Goal: Information Seeking & Learning: Compare options

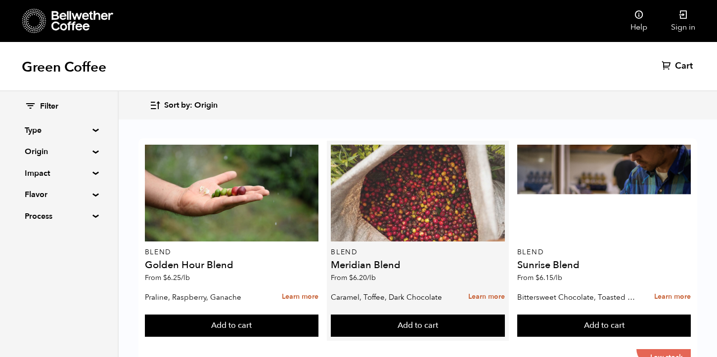
scroll to position [128, 0]
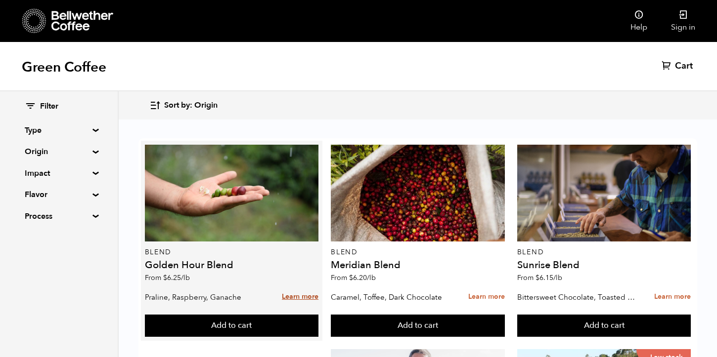
click at [312, 287] on link "Learn more" at bounding box center [300, 297] width 37 height 21
click at [299, 287] on link "Learn more" at bounding box center [300, 297] width 37 height 21
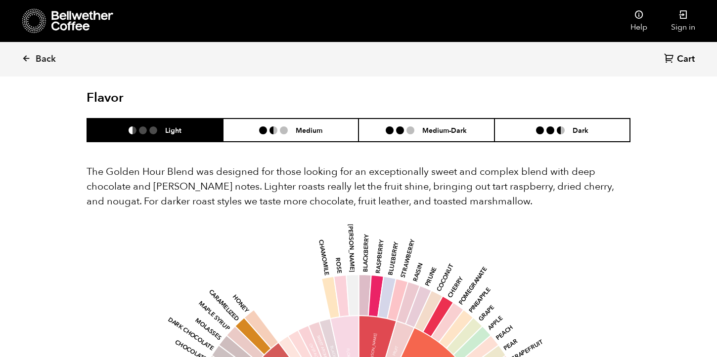
scroll to position [490, 0]
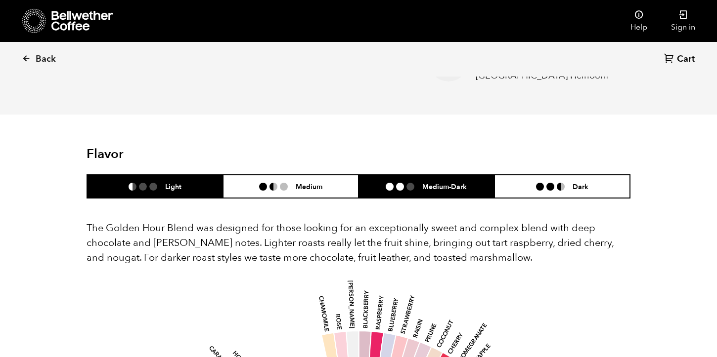
click at [425, 191] on h6 "Medium-Dark" at bounding box center [444, 186] width 44 height 8
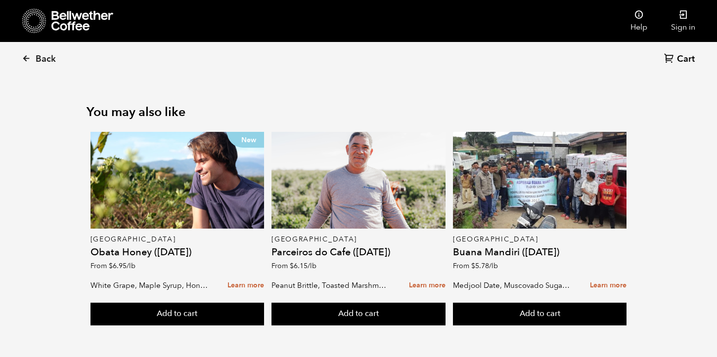
scroll to position [1171, 0]
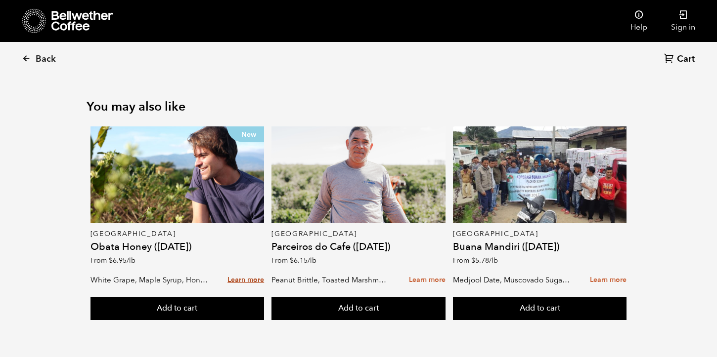
click at [239, 282] on link "Learn more" at bounding box center [245, 280] width 37 height 21
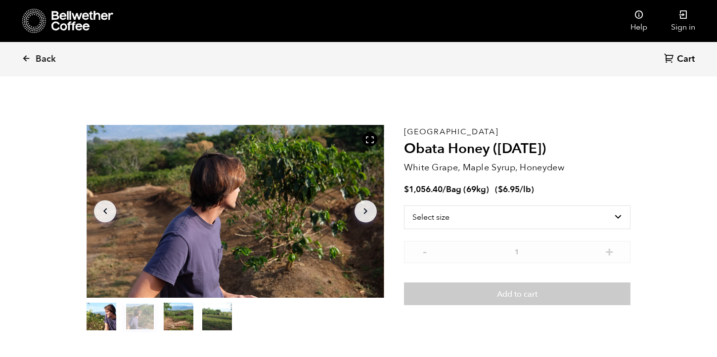
scroll to position [0, 0]
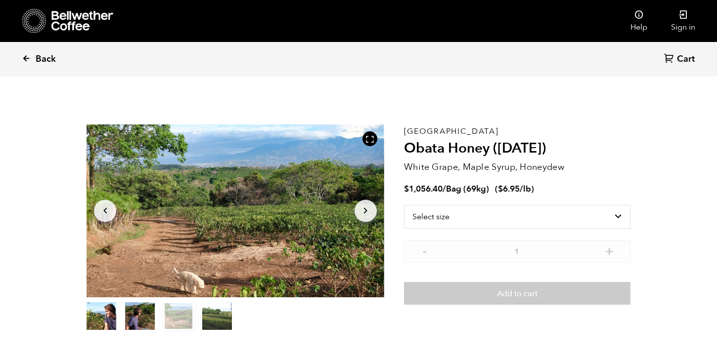
click at [51, 60] on span "Back" at bounding box center [46, 59] width 20 height 12
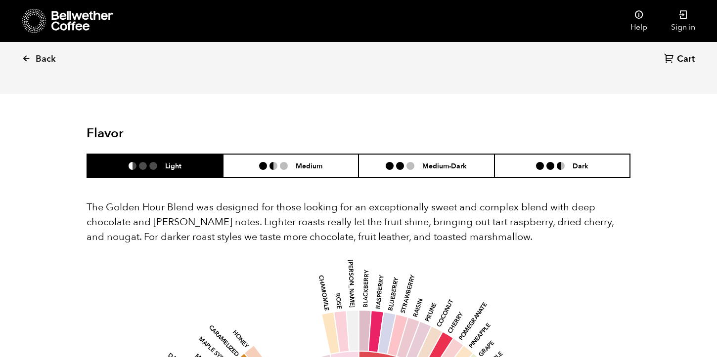
scroll to position [502, 0]
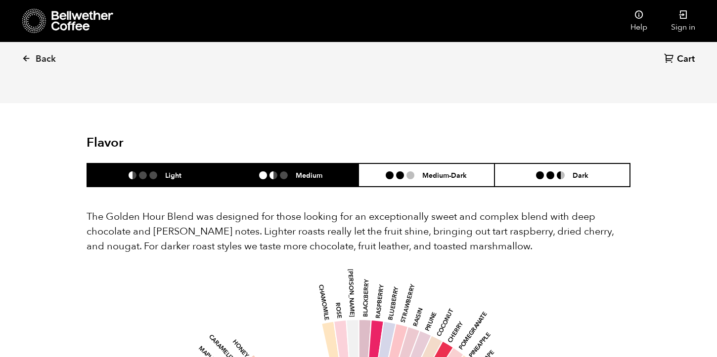
click at [316, 172] on h6 "Medium" at bounding box center [309, 175] width 27 height 8
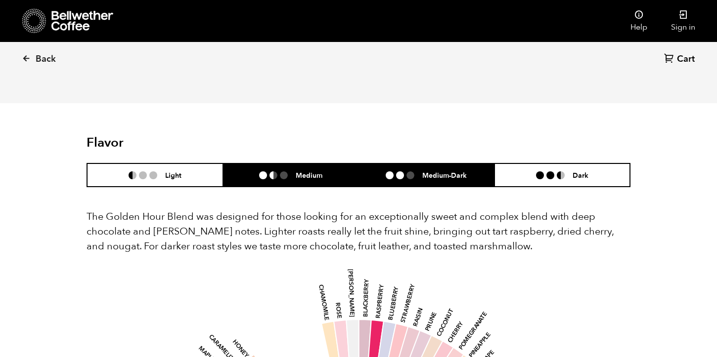
click at [425, 173] on h6 "Medium-Dark" at bounding box center [444, 175] width 44 height 8
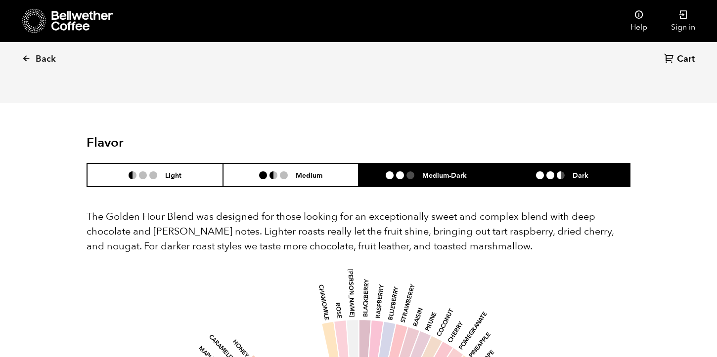
click at [580, 176] on h6 "Dark" at bounding box center [581, 175] width 16 height 8
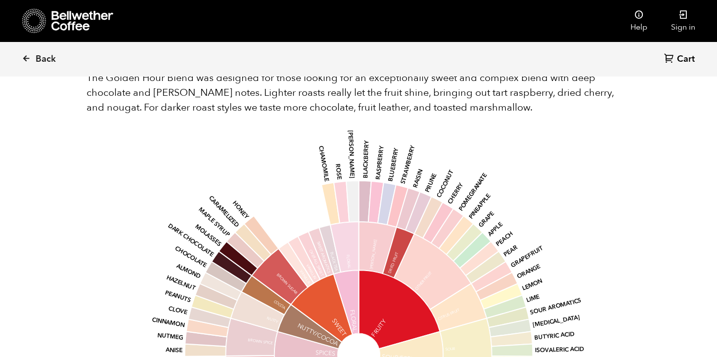
scroll to position [1171, 0]
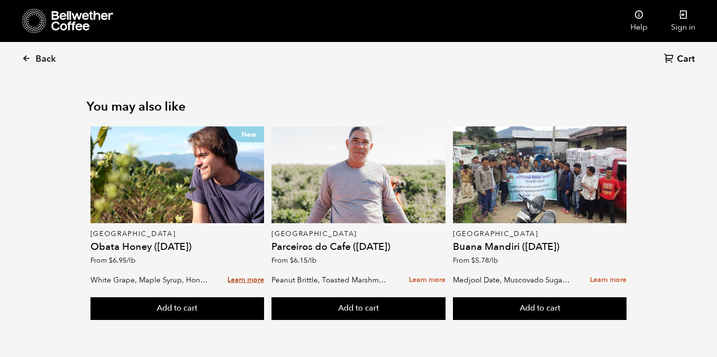
click at [255, 279] on link "Learn more" at bounding box center [245, 280] width 37 height 21
